Goal: Answer question/provide support: Share knowledge or assist other users

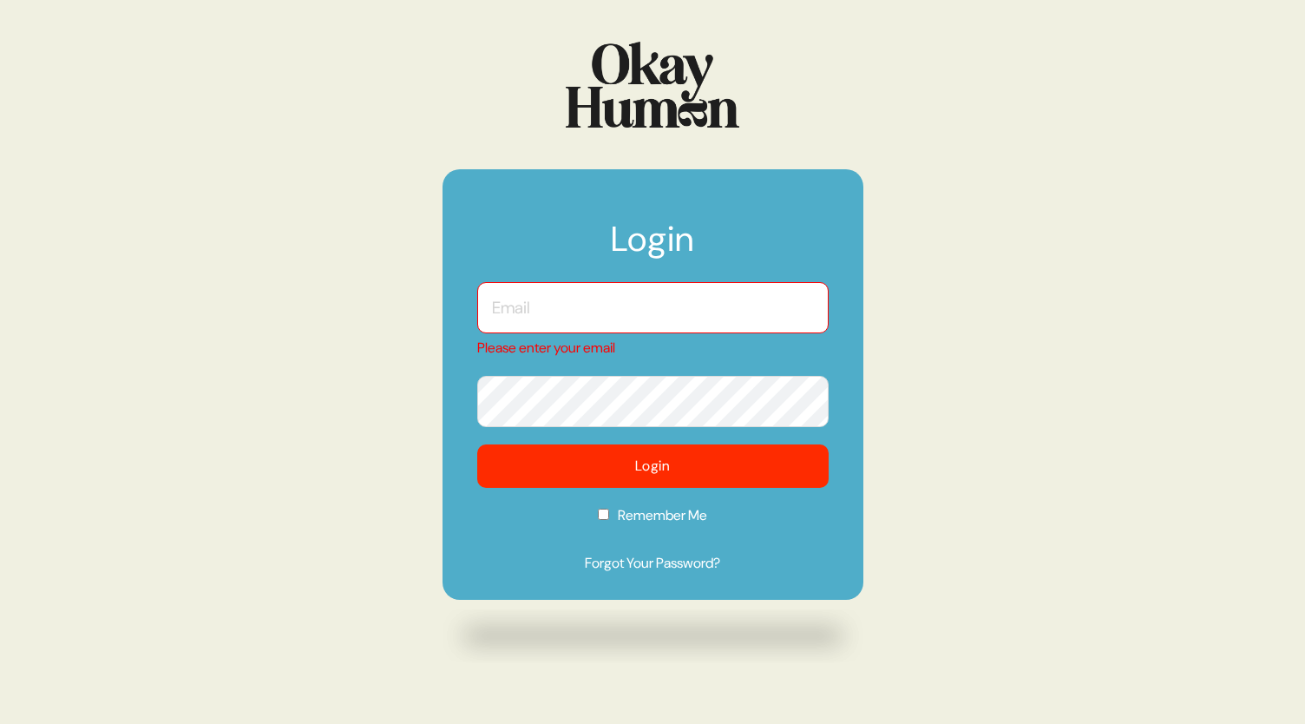
type input "[EMAIL_ADDRESS][DOMAIN_NAME]"
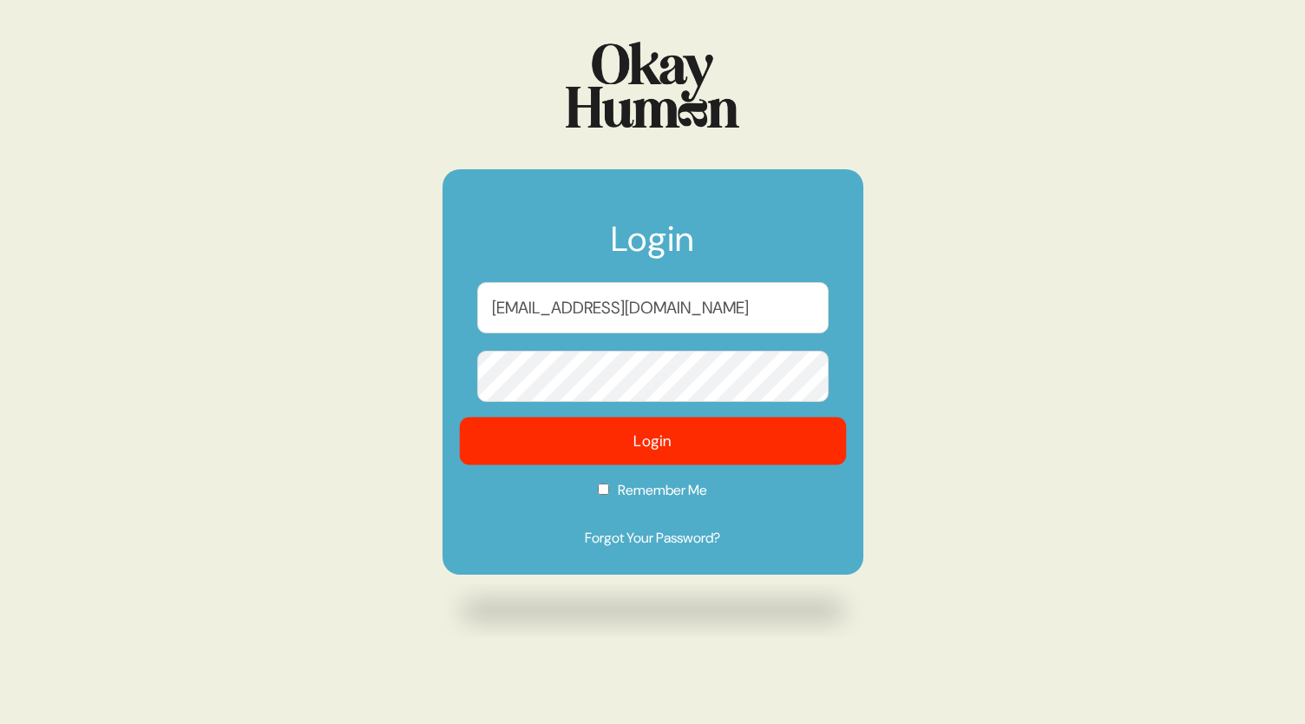
click at [661, 447] on button "Login" at bounding box center [652, 441] width 387 height 48
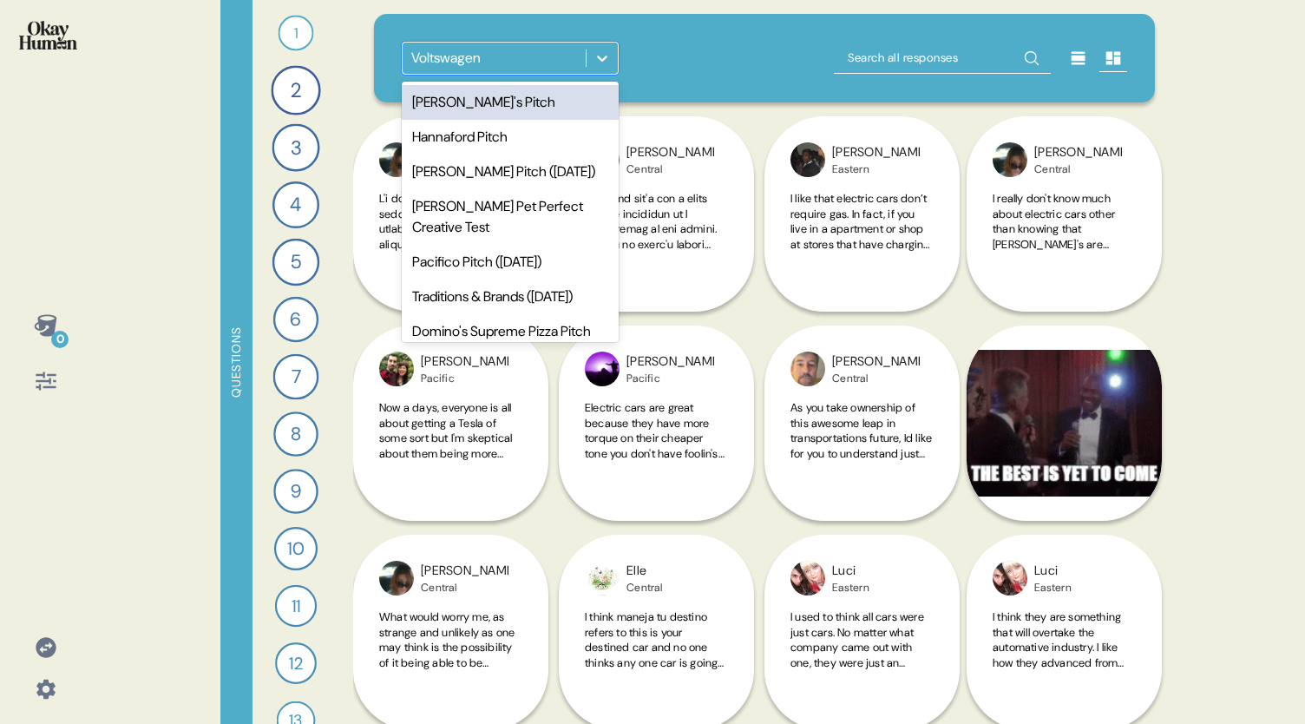
click at [599, 55] on icon at bounding box center [602, 57] width 17 height 17
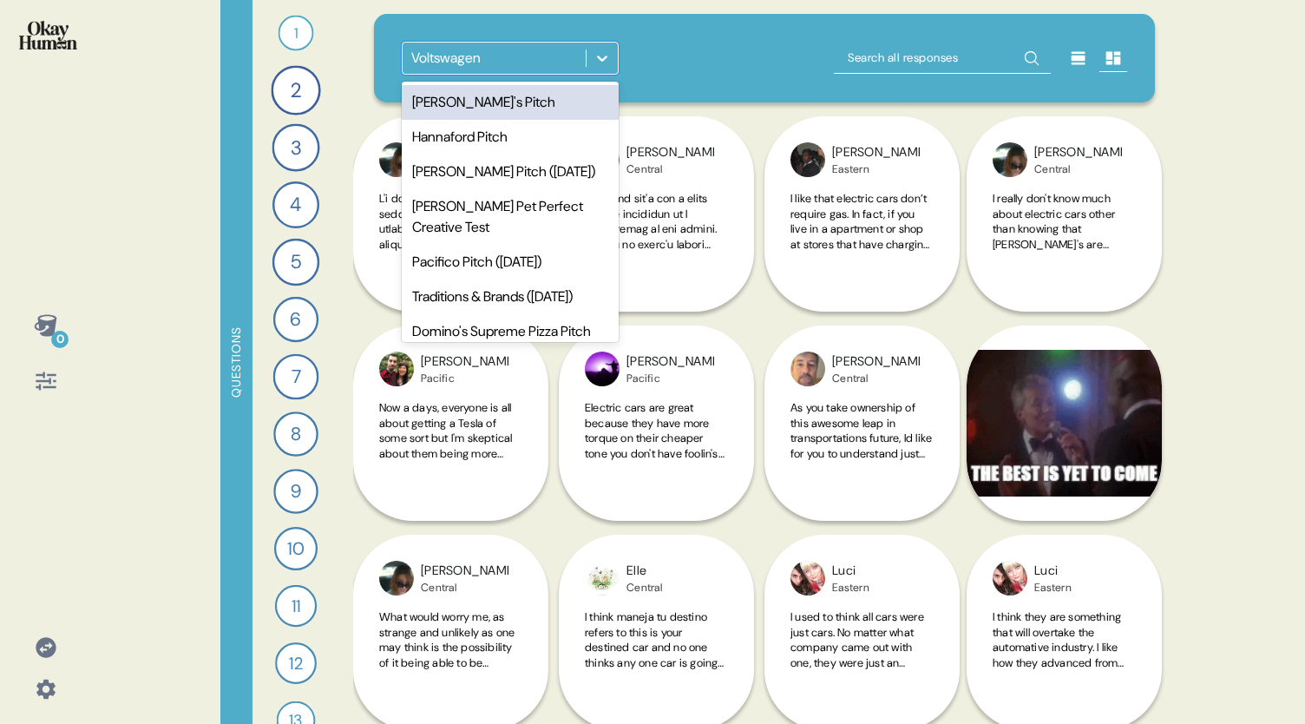
click at [568, 85] on div "[PERSON_NAME]'s Pitch" at bounding box center [510, 102] width 217 height 35
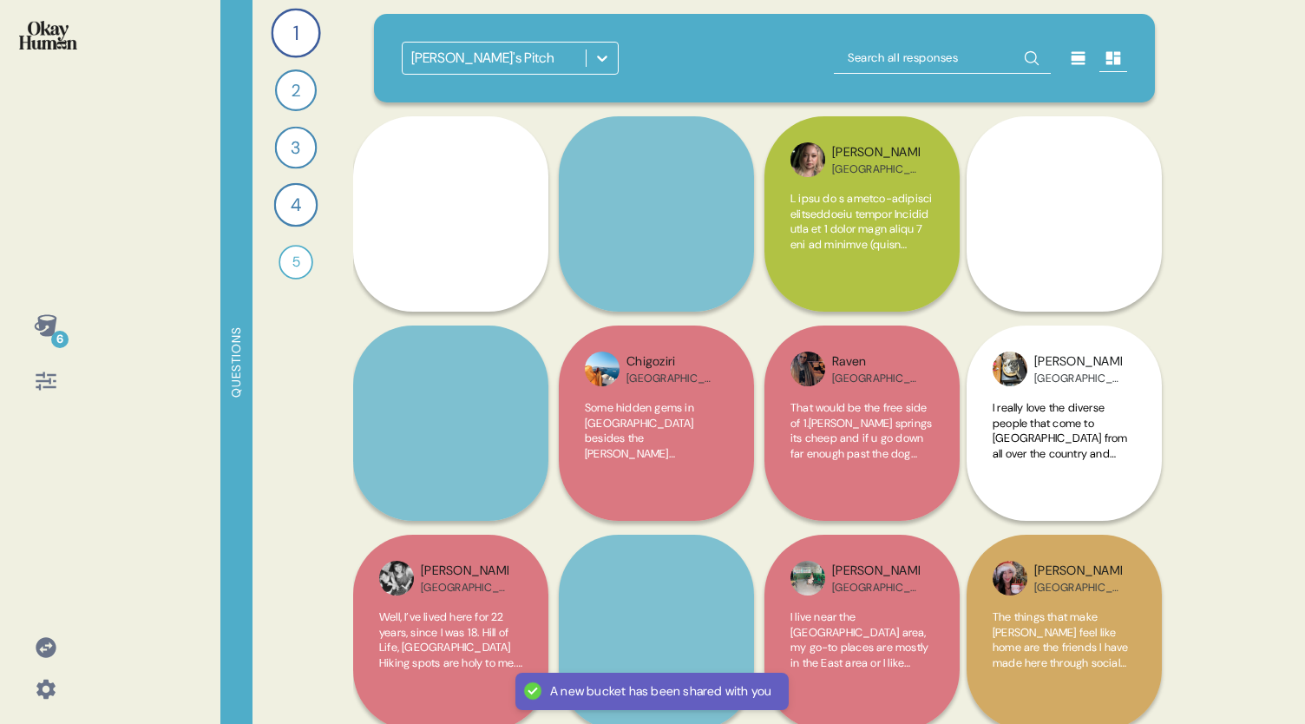
click at [1070, 61] on icon at bounding box center [1078, 57] width 17 height 17
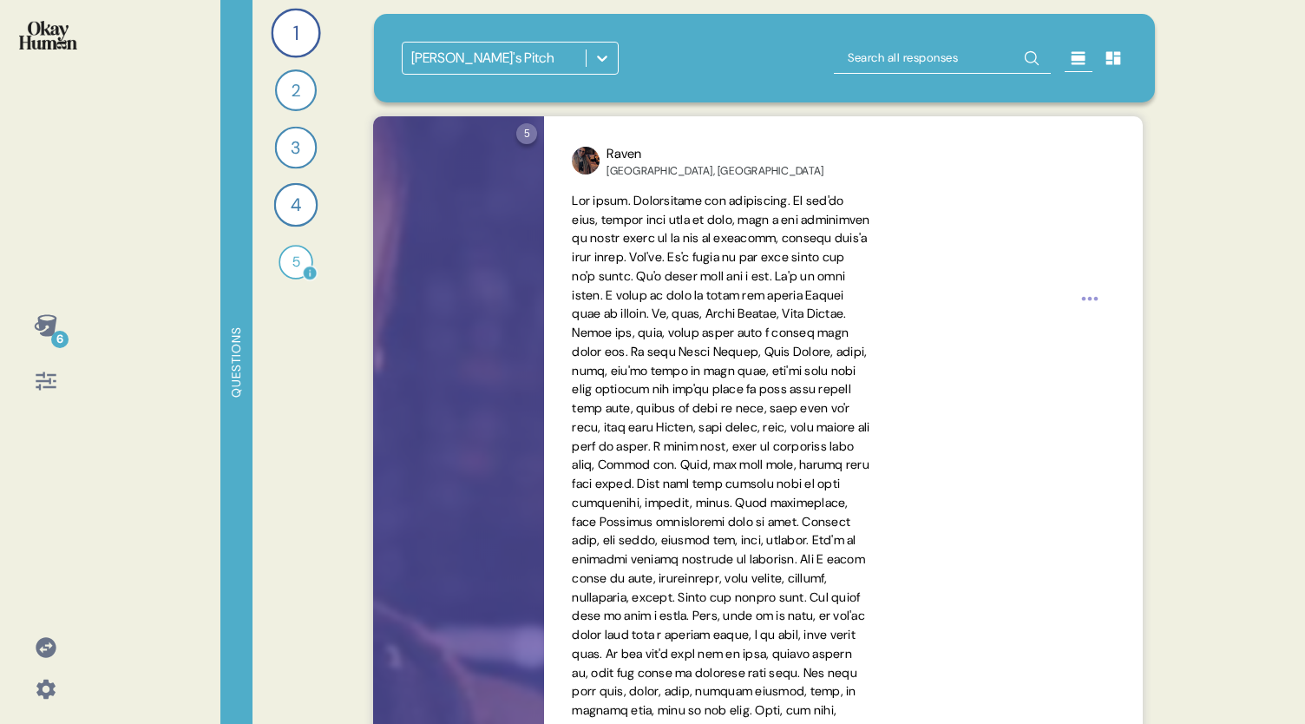
click at [288, 268] on div "5" at bounding box center [296, 262] width 35 height 35
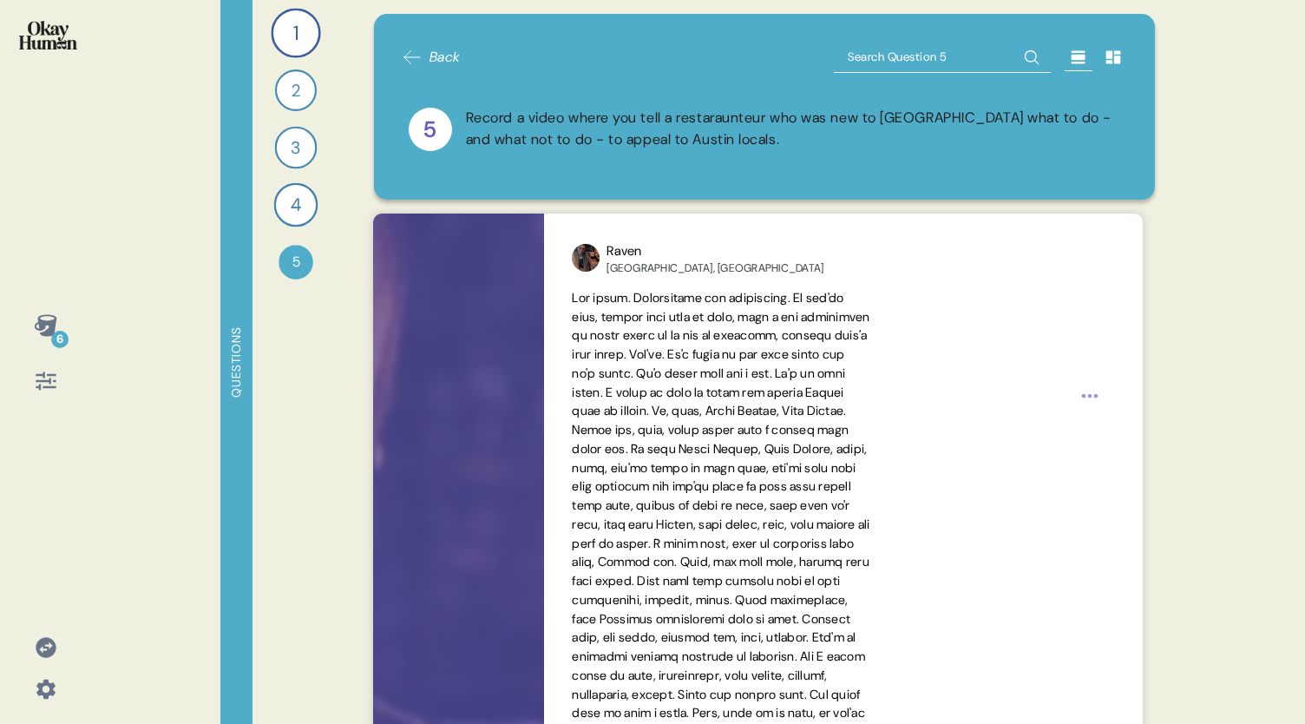
click at [403, 57] on icon at bounding box center [412, 57] width 21 height 21
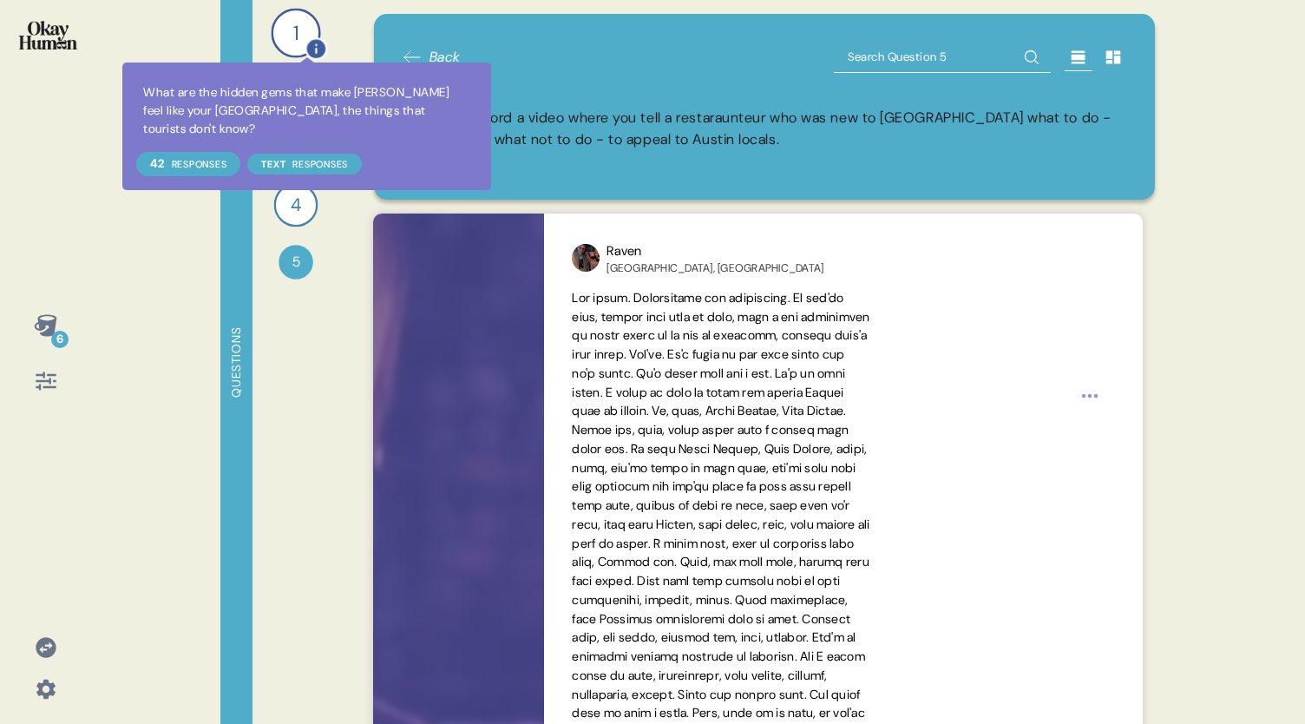
click at [307, 41] on icon at bounding box center [316, 48] width 23 height 23
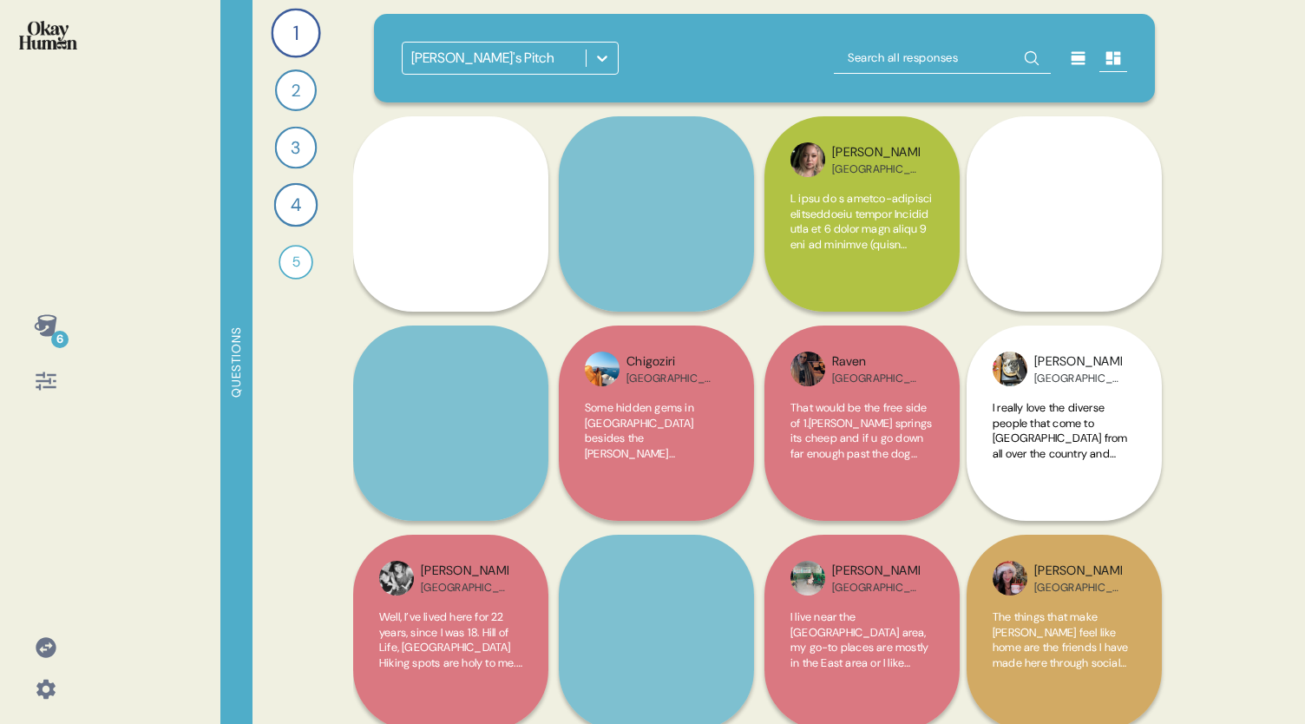
click at [1234, 82] on div "6 Questions 1 What are the hidden gems that make [PERSON_NAME] feel like your A…" at bounding box center [652, 362] width 1305 height 724
click at [1219, 398] on div "6 Questions 1 What are the hidden gems that make [PERSON_NAME] feel like your A…" at bounding box center [652, 362] width 1305 height 724
click at [56, 339] on div "6" at bounding box center [59, 339] width 17 height 17
